Goal: Transaction & Acquisition: Subscribe to service/newsletter

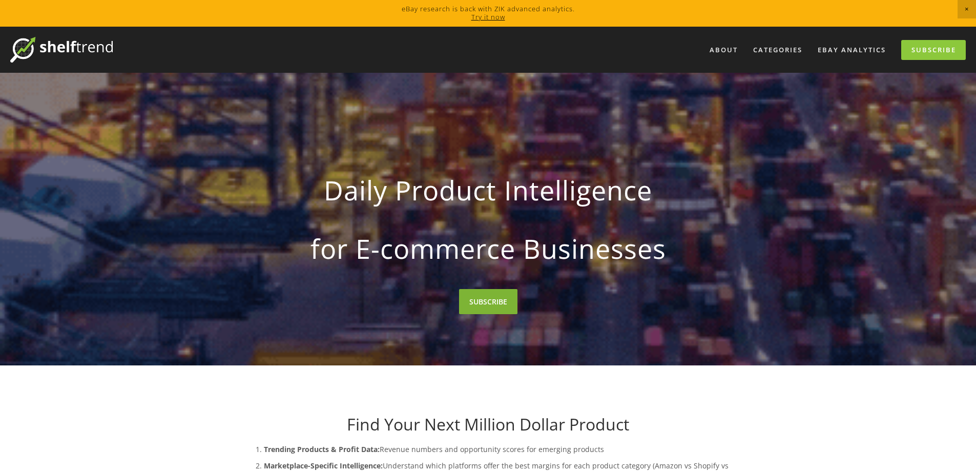
click at [481, 311] on link "SUBSCRIBE" at bounding box center [488, 301] width 58 height 25
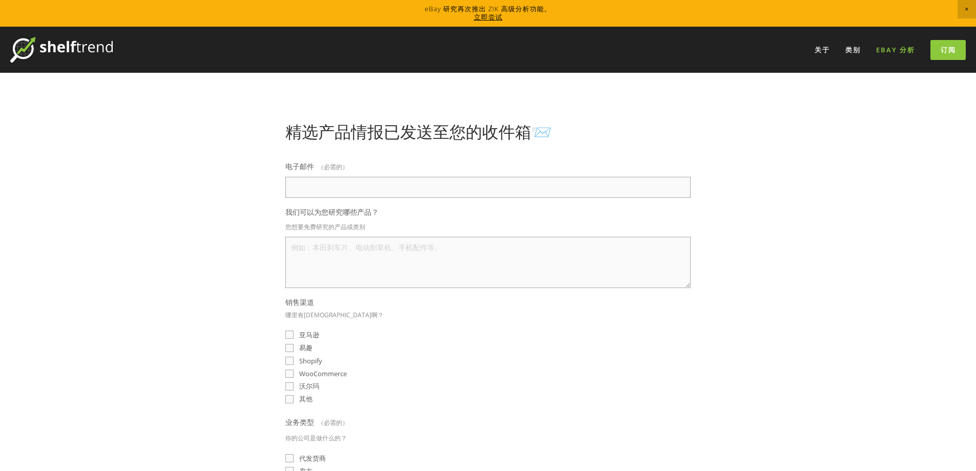
click at [895, 51] on font "eBay 分析" at bounding box center [895, 49] width 39 height 9
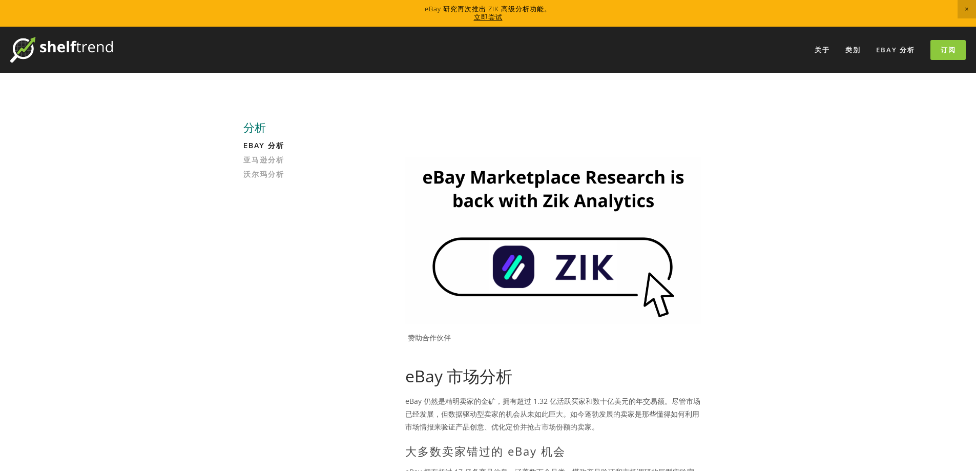
click at [559, 282] on img at bounding box center [553, 240] width 296 height 166
click at [486, 19] on font "立即尝试" at bounding box center [488, 16] width 29 height 9
